Goal: Use online tool/utility: Utilize a website feature to perform a specific function

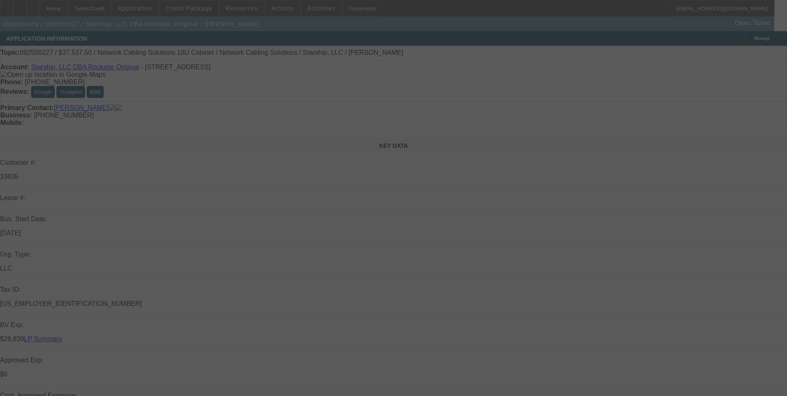
select select "0"
select select "0.1"
select select "0"
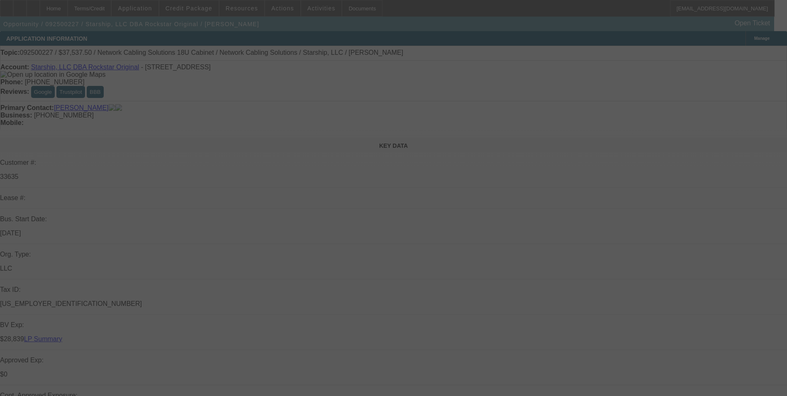
select select "0.1"
select select "0"
select select "0.1"
select select "0"
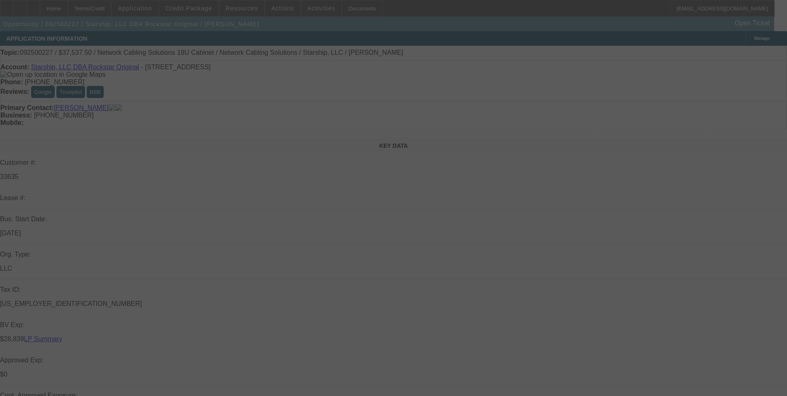
select select "0"
select select "0.1"
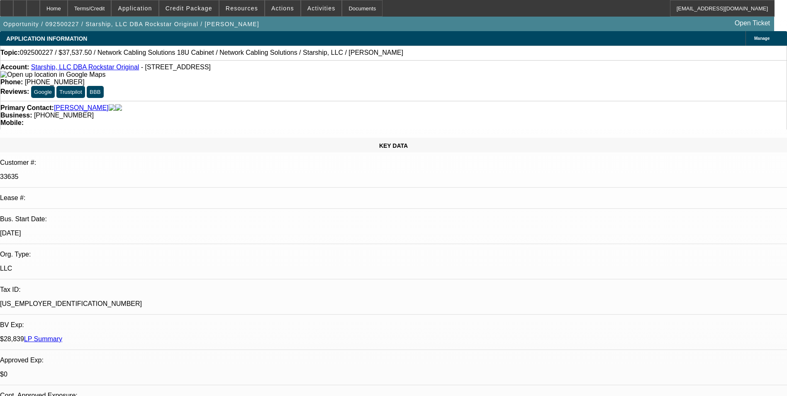
select select "1"
select select "4"
select select "1"
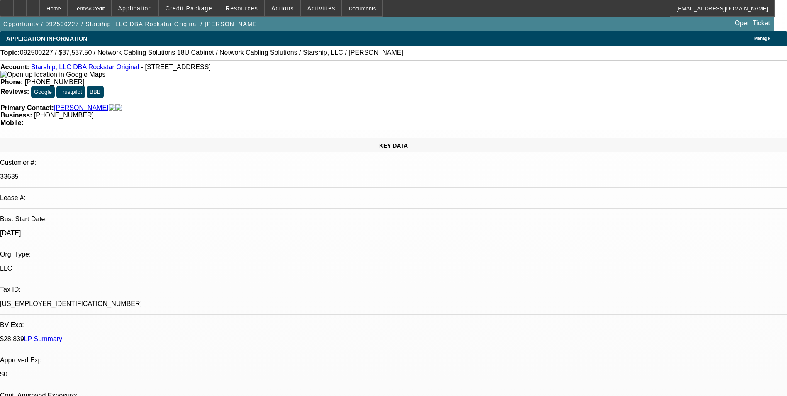
select select "4"
select select "1"
select select "4"
select select "1"
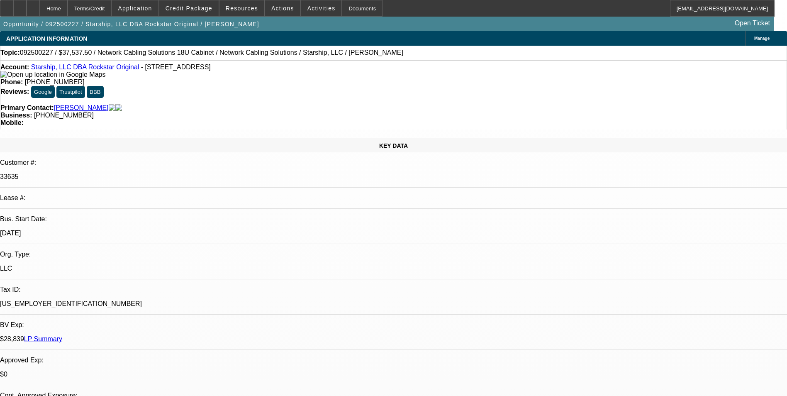
select select "1"
select select "4"
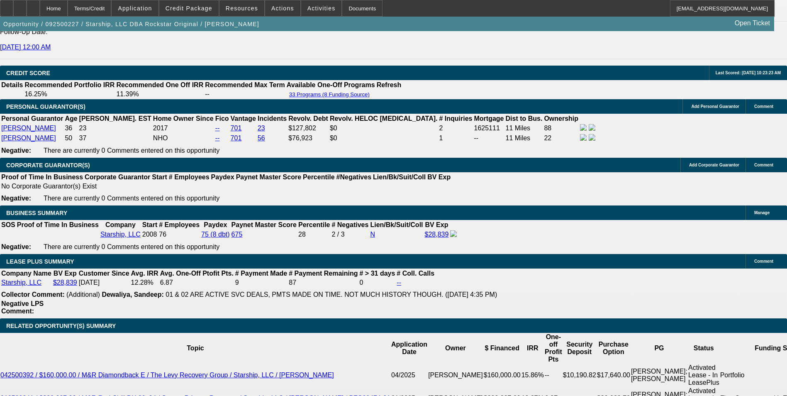
scroll to position [1368, 0]
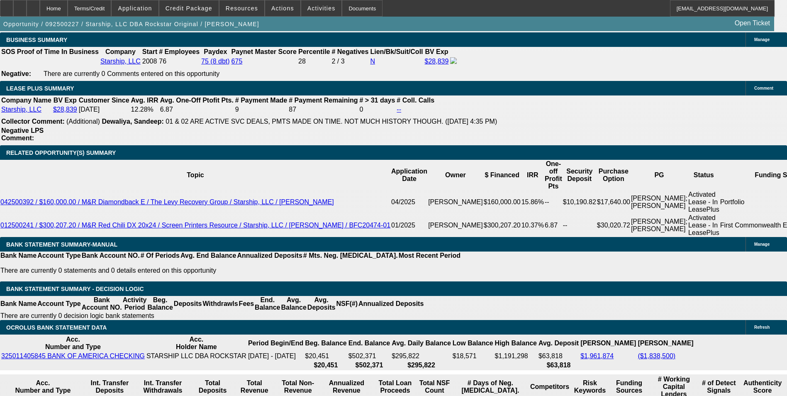
drag, startPoint x: 180, startPoint y: 194, endPoint x: 194, endPoint y: 194, distance: 13.7
type input "UNKNOWN"
type input "1"
type input "$641.66"
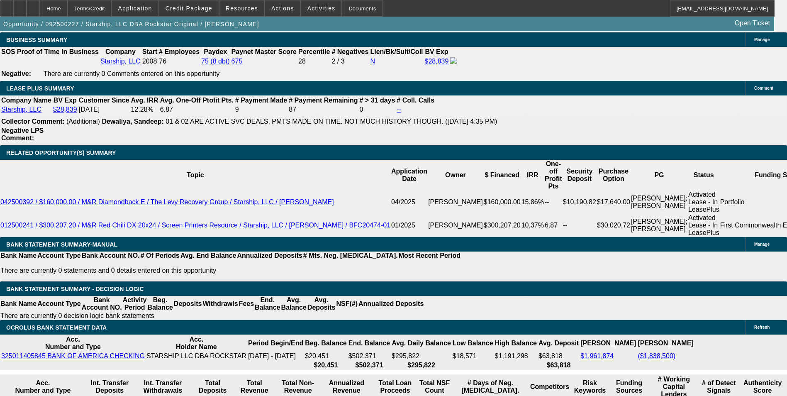
type input "12"
type input "$835.00"
type input "12.7"
type input "$848.34"
type input "12.7"
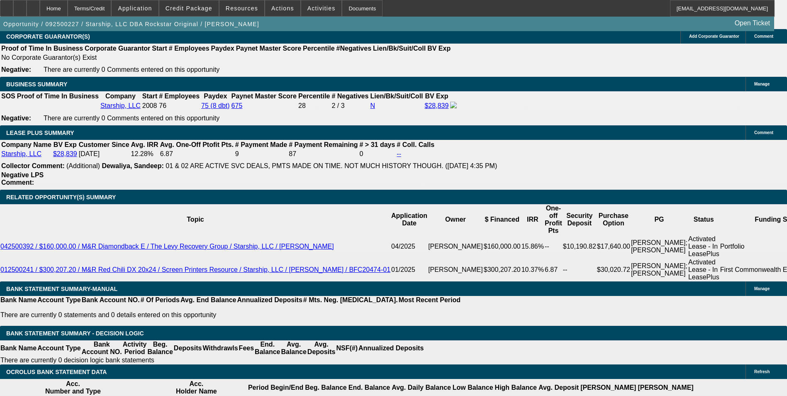
scroll to position [1244, 0]
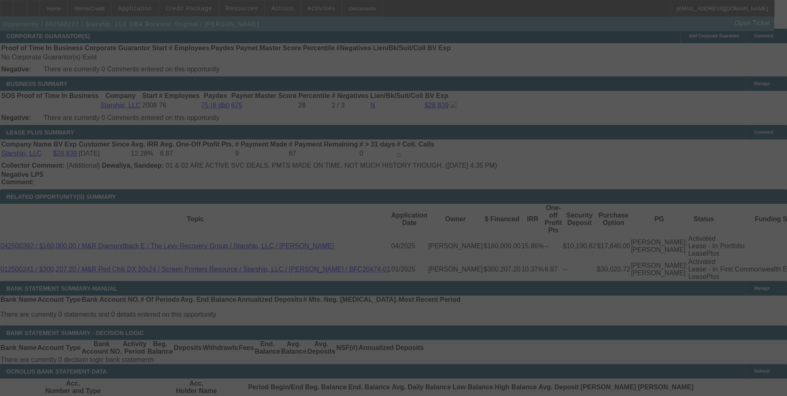
scroll to position [1327, 0]
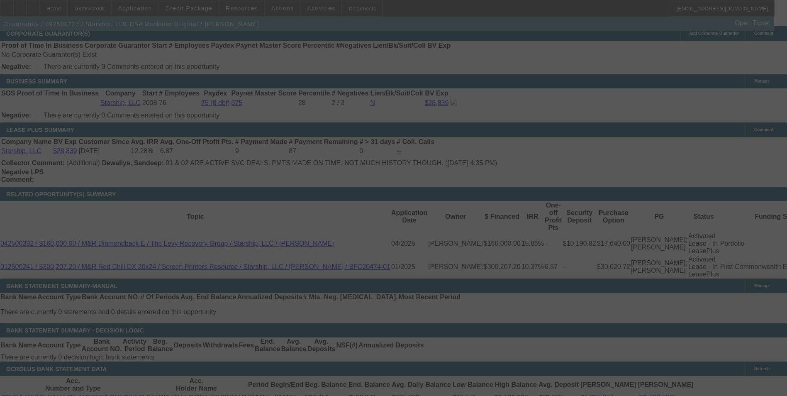
select select "0"
select select "0.1"
select select "4"
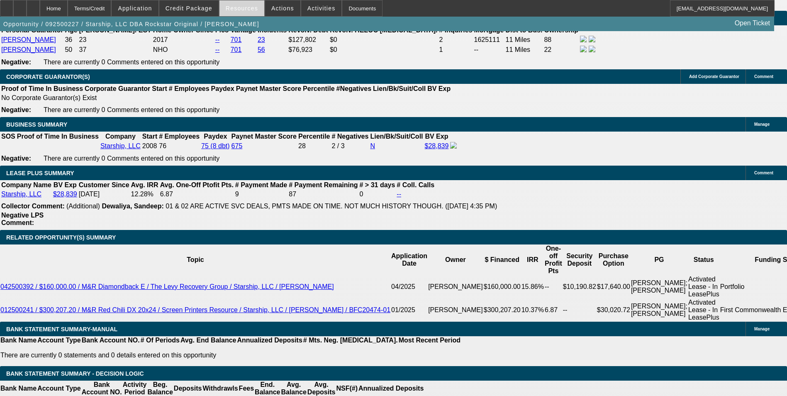
scroll to position [1203, 0]
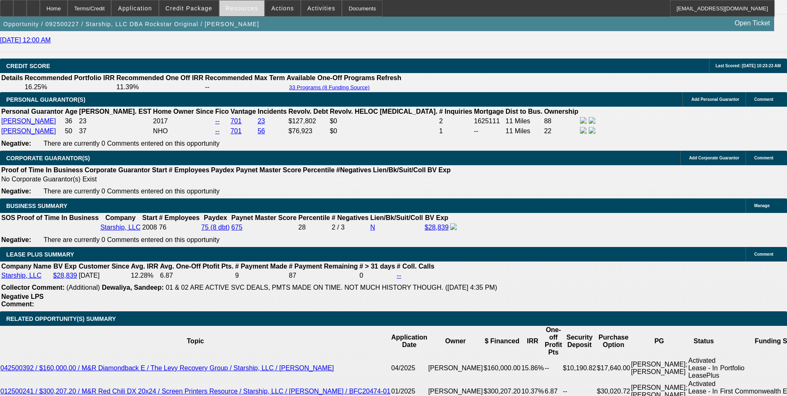
click at [241, 10] on span "Resources" at bounding box center [242, 8] width 32 height 7
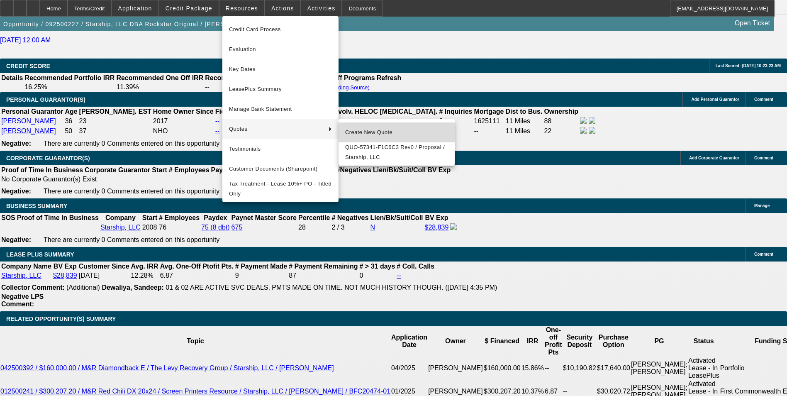
click at [389, 134] on span "Create New Quote" at bounding box center [396, 132] width 103 height 10
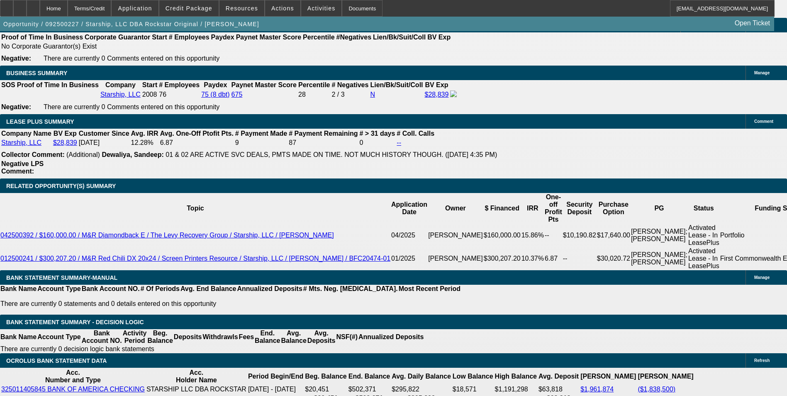
scroll to position [1368, 0]
